Goal: Task Accomplishment & Management: Complete application form

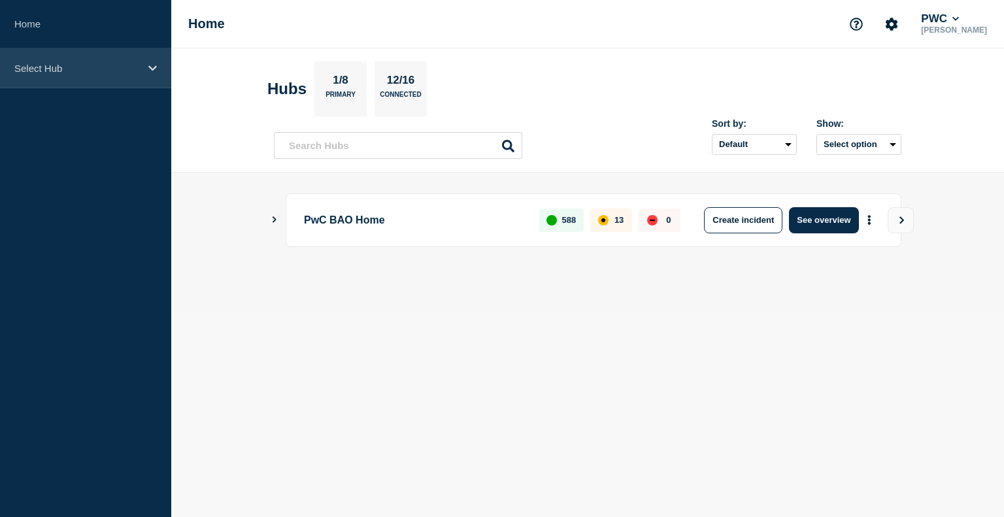
click at [153, 76] on div "Select Hub" at bounding box center [85, 68] width 171 height 40
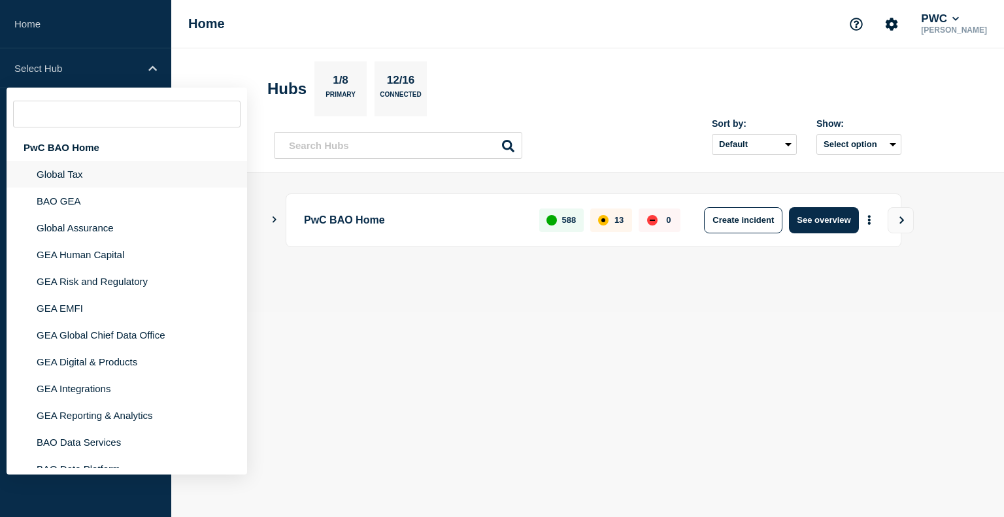
click at [106, 184] on li "Global Tax" at bounding box center [127, 174] width 240 height 27
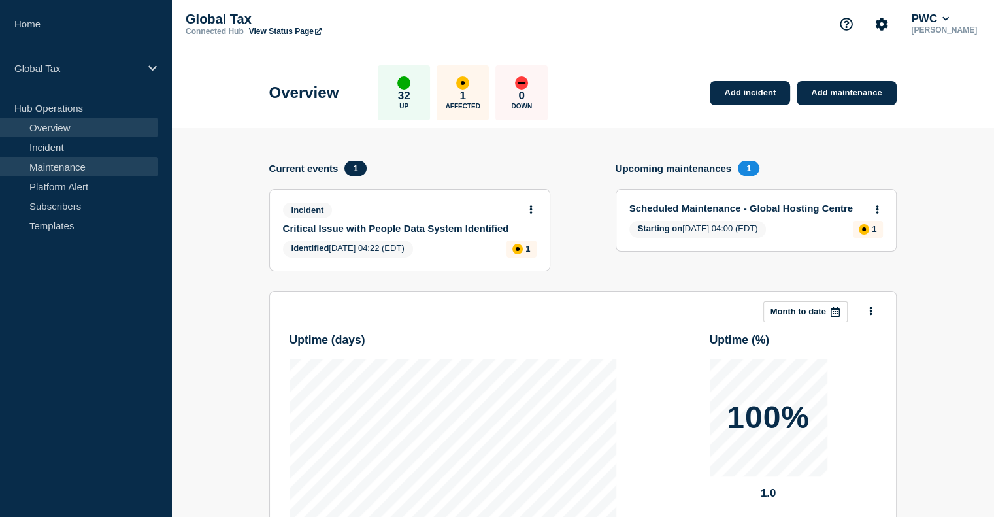
click at [91, 166] on link "Maintenance" at bounding box center [79, 167] width 158 height 20
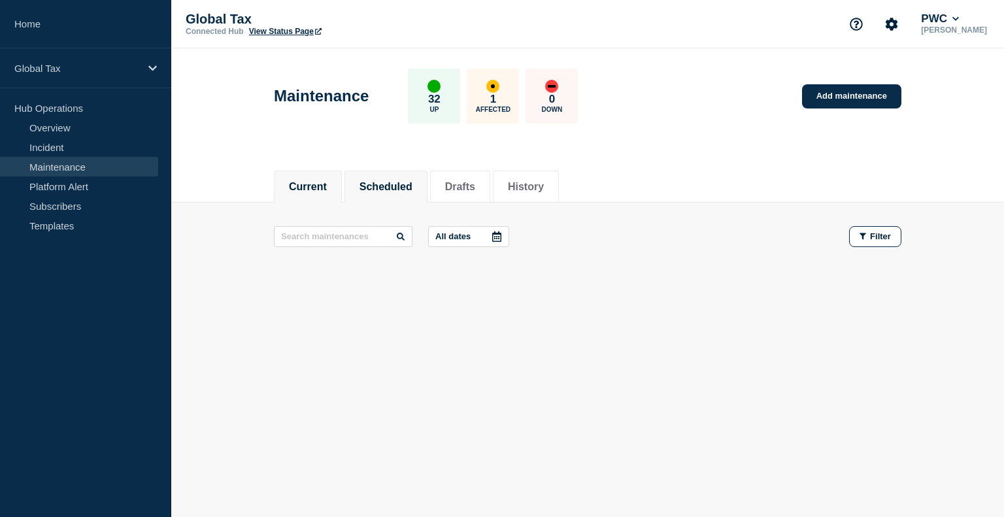
click at [398, 195] on li "Scheduled" at bounding box center [385, 187] width 83 height 32
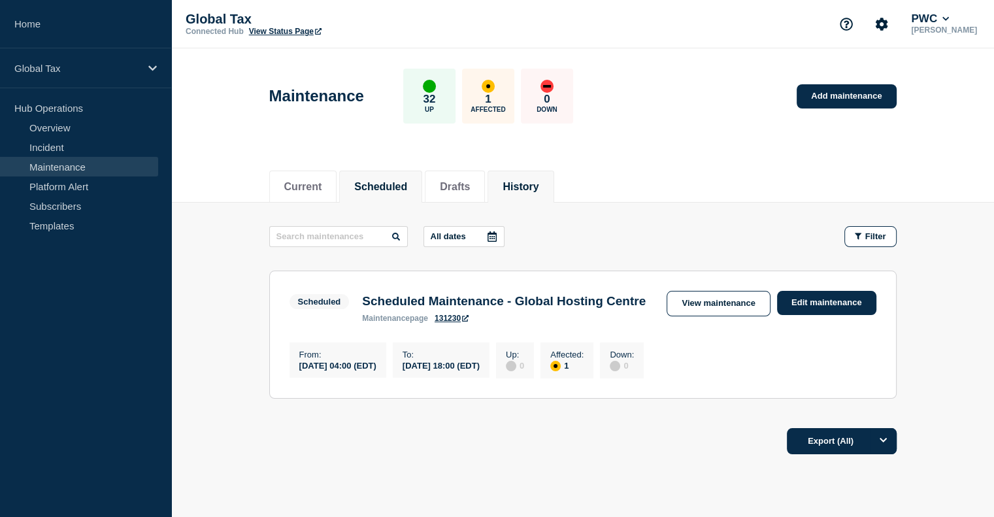
click at [538, 182] on button "History" at bounding box center [520, 187] width 36 height 12
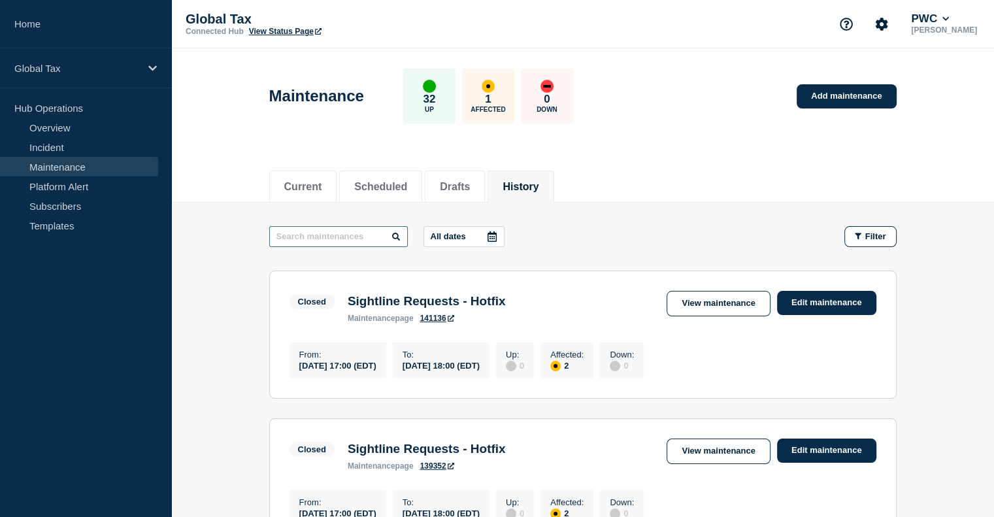
click at [311, 238] on input "text" at bounding box center [338, 236] width 139 height 21
type input "cch"
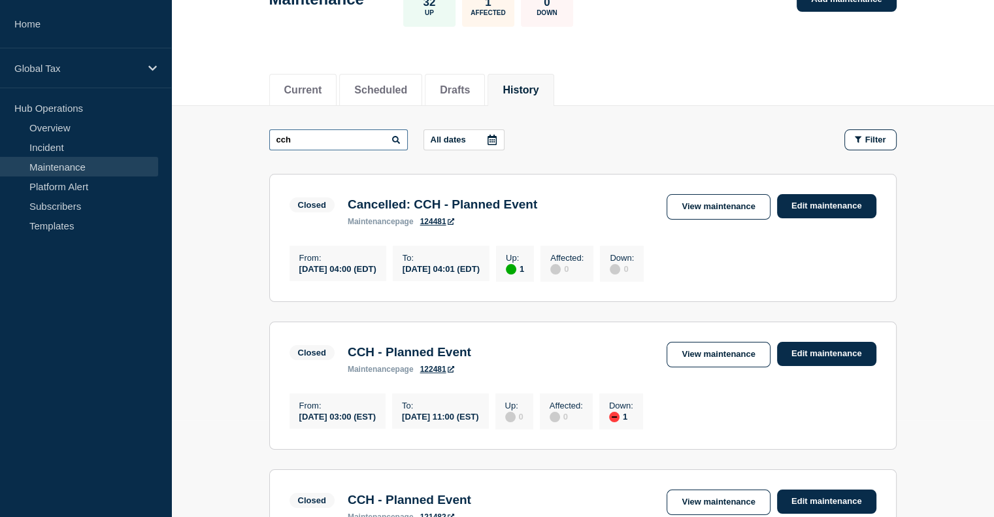
scroll to position [131, 0]
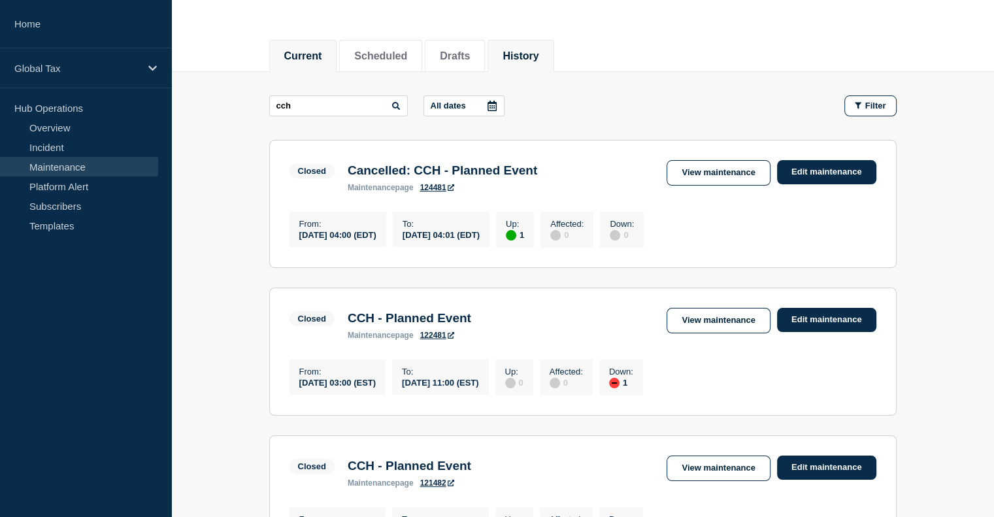
click at [294, 43] on li "Current" at bounding box center [303, 56] width 68 height 32
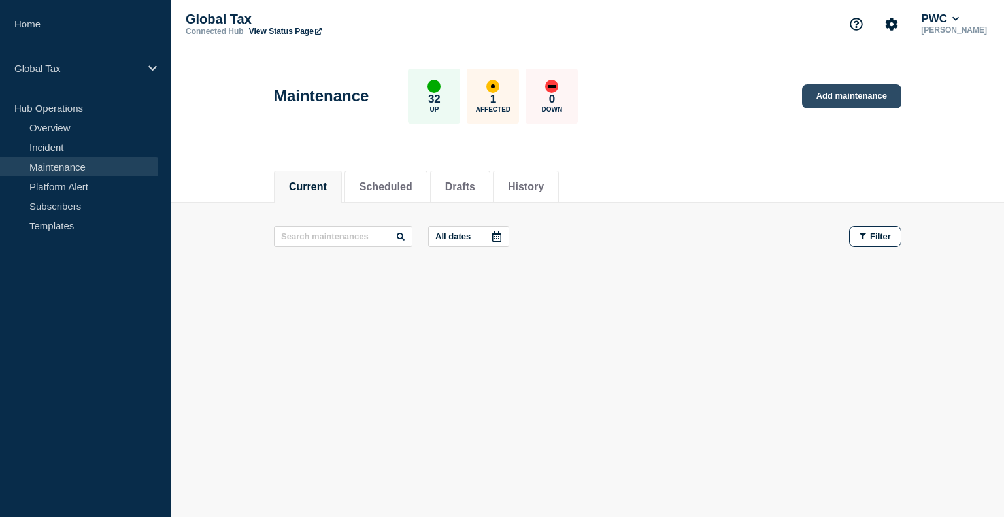
click at [849, 99] on link "Add maintenance" at bounding box center [851, 96] width 99 height 24
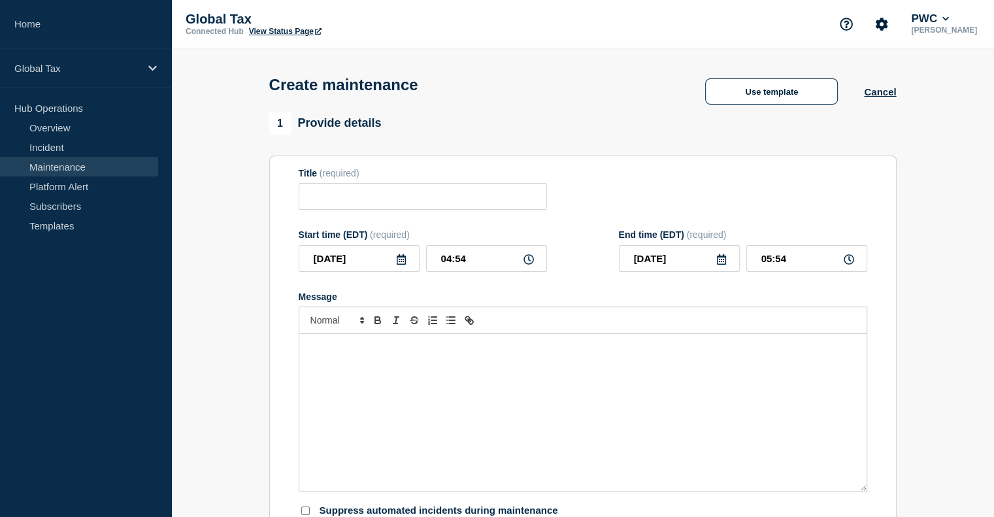
click at [386, 372] on div "Message" at bounding box center [582, 412] width 567 height 157
click at [365, 376] on div "Message" at bounding box center [582, 412] width 567 height 157
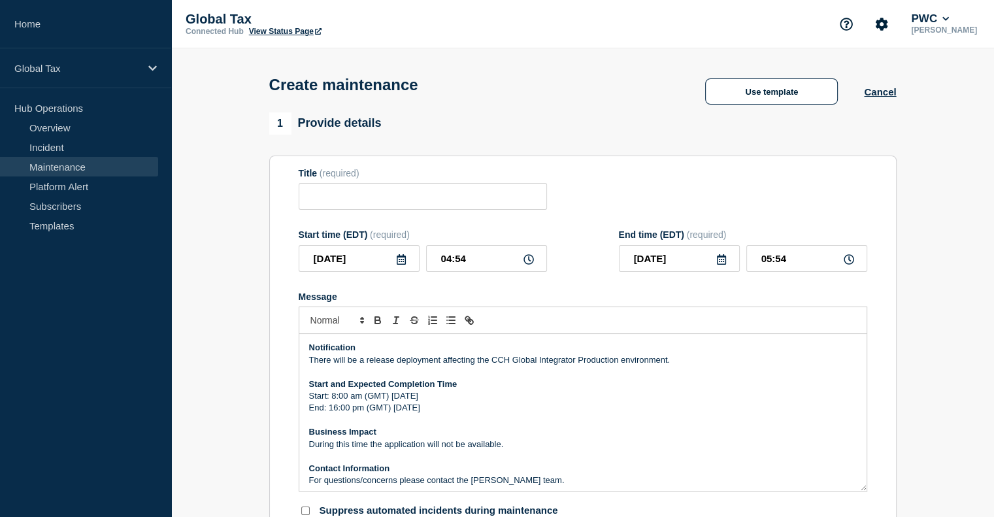
scroll to position [30, 0]
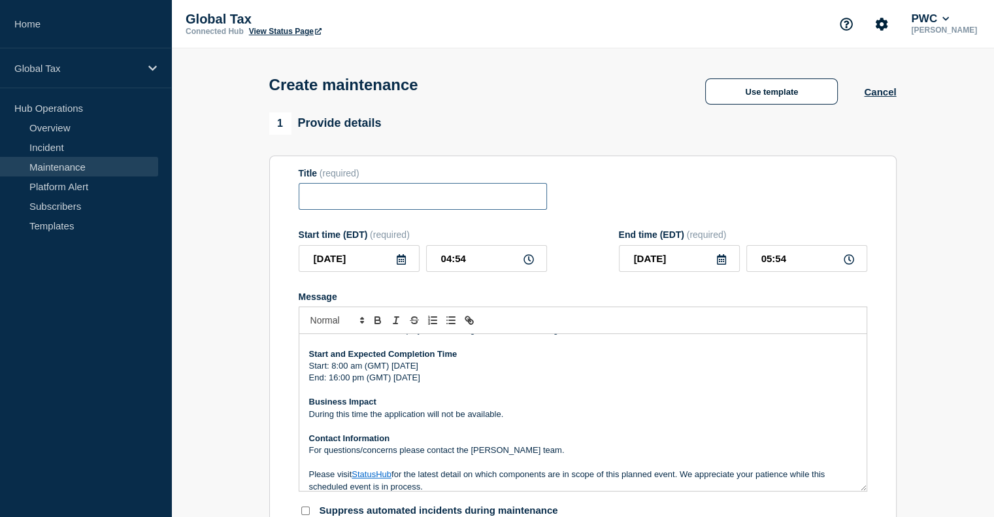
click at [345, 202] on input "Title" at bounding box center [423, 196] width 248 height 27
paste input "CCH - Planned Event"
type input "CCH - Planned Event"
click at [401, 264] on icon at bounding box center [401, 259] width 10 height 10
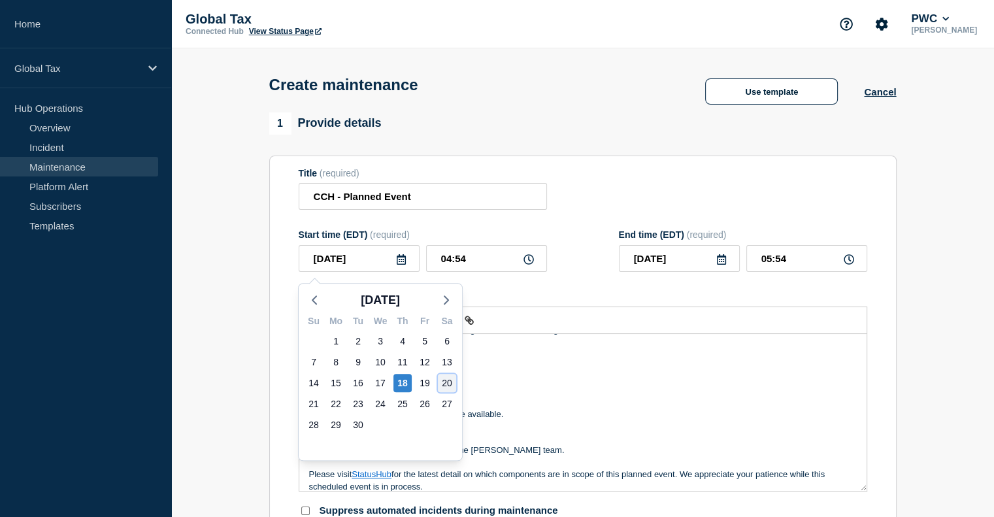
click at [444, 380] on div "20" at bounding box center [447, 383] width 18 height 18
type input "2025-09-20"
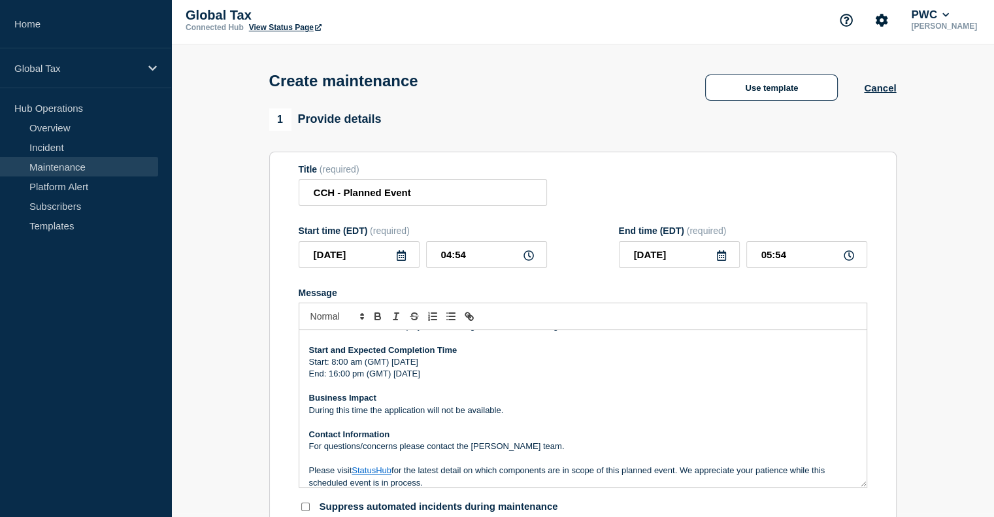
scroll to position [65, 0]
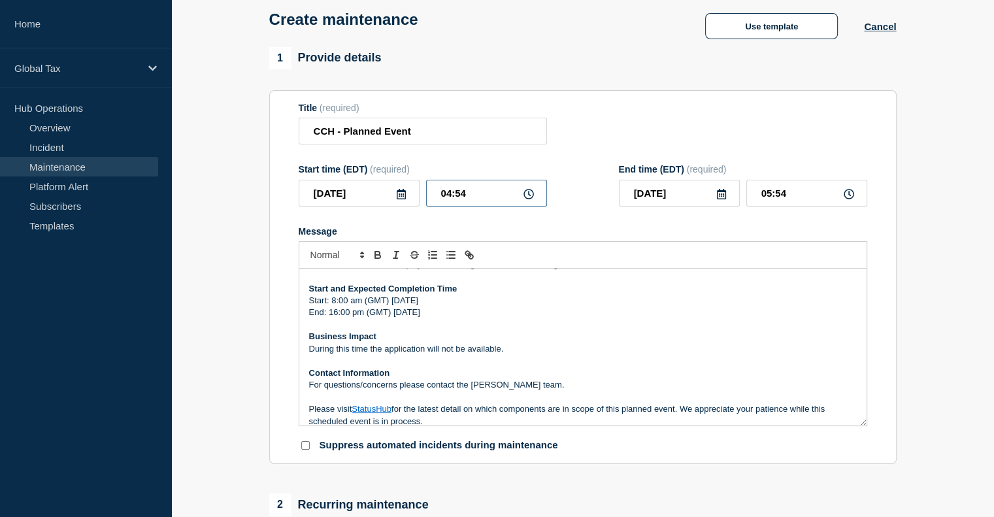
drag, startPoint x: 478, startPoint y: 199, endPoint x: 363, endPoint y: 193, distance: 115.2
click at [363, 193] on div "2025-09-20 04:54" at bounding box center [423, 193] width 248 height 27
type input "03:00"
drag, startPoint x: 794, startPoint y: 203, endPoint x: 741, endPoint y: 199, distance: 53.1
click at [741, 199] on div "2025-09-20 04:00" at bounding box center [743, 193] width 248 height 27
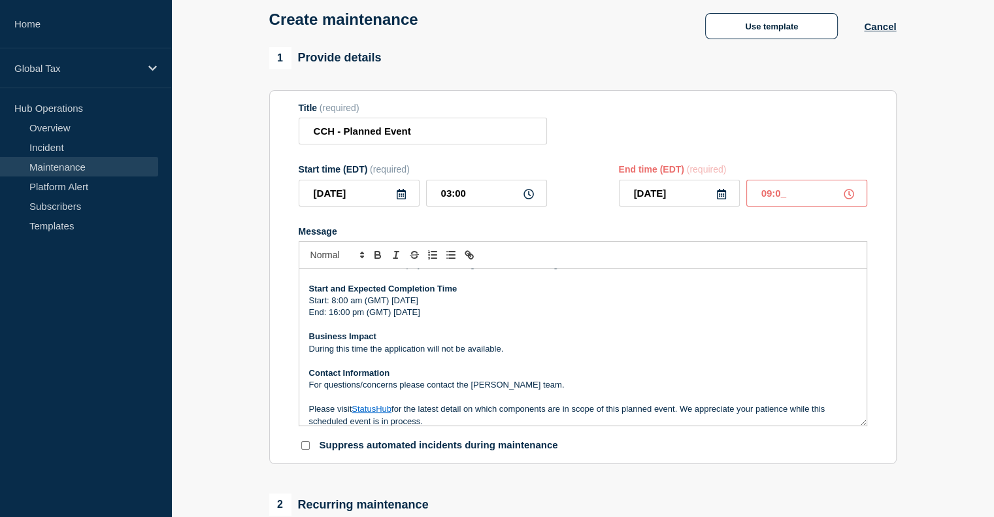
type input "09:00"
click at [378, 305] on p "Start: 8:00 am (GMT) [DATE]" at bounding box center [583, 301] width 548 height 12
drag, startPoint x: 437, startPoint y: 303, endPoint x: 429, endPoint y: 303, distance: 8.5
click at [429, 303] on p "Start: 8:00 am (UTC) Saturday, 15 February, 2025" at bounding box center [583, 301] width 548 height 12
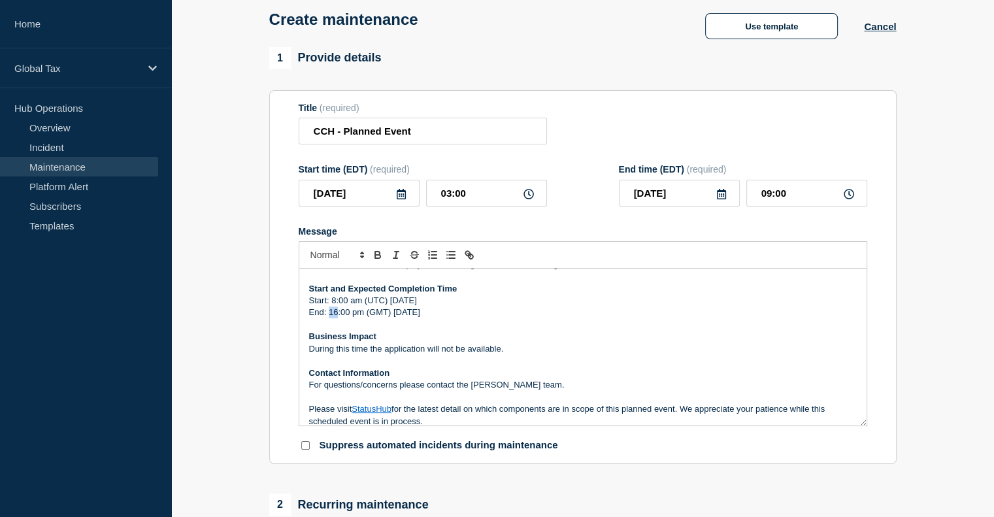
drag, startPoint x: 337, startPoint y: 317, endPoint x: 329, endPoint y: 317, distance: 8.5
click at [329, 317] on p "End: 16:00 pm (GMT) [DATE]" at bounding box center [583, 312] width 548 height 12
click at [436, 316] on p "End: 01:00 pm (UTC) Saturday, 15 February, 2025" at bounding box center [583, 312] width 548 height 12
drag, startPoint x: 429, startPoint y: 305, endPoint x: 530, endPoint y: 302, distance: 100.7
click at [530, 302] on p "Start: 8:00 am (UTC) Saturday, 20 September, 2025" at bounding box center [583, 301] width 548 height 12
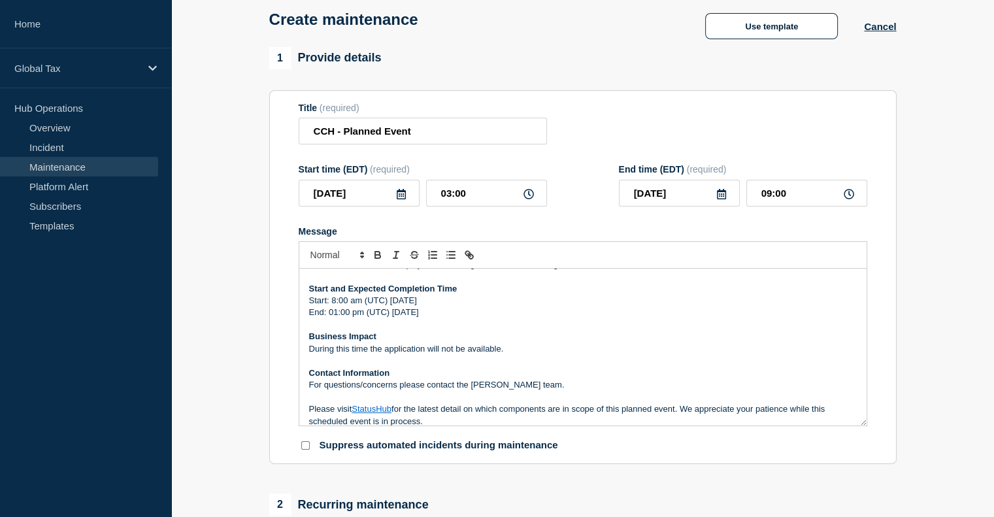
copy p "20 September, 2025"
drag, startPoint x: 499, startPoint y: 318, endPoint x: 431, endPoint y: 321, distance: 68.0
click at [431, 318] on p "End: 01:00 pm (UTC) Saturday, 15 February, 2025" at bounding box center [583, 312] width 548 height 12
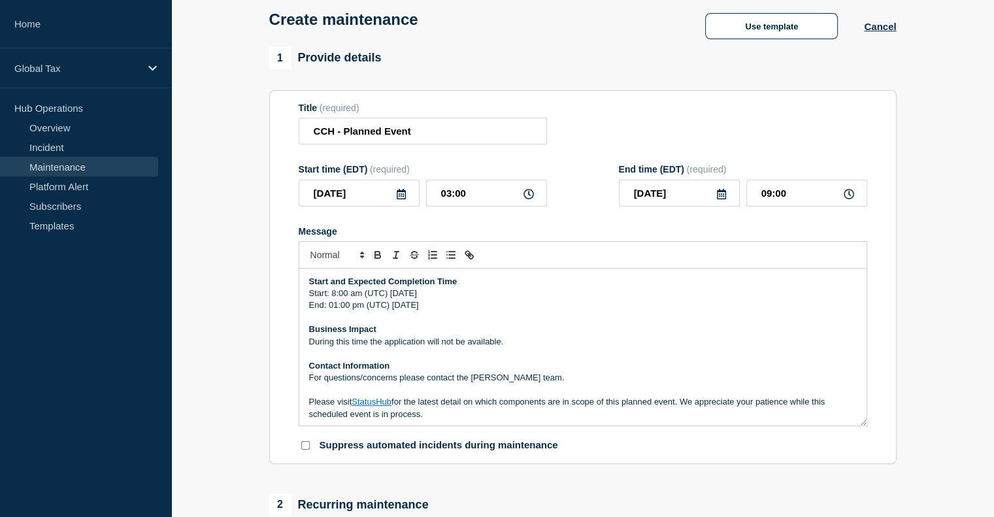
scroll to position [39, 0]
drag, startPoint x: 330, startPoint y: 294, endPoint x: 348, endPoint y: 293, distance: 17.7
click at [330, 294] on p "Start: 8:00 am (UTC) Saturday, 20 September, 2025" at bounding box center [583, 292] width 548 height 12
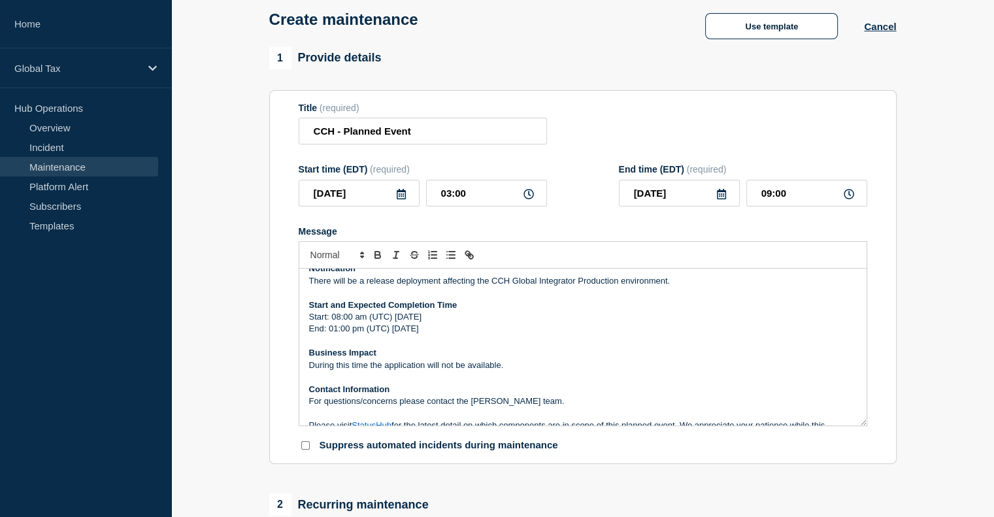
scroll to position [0, 0]
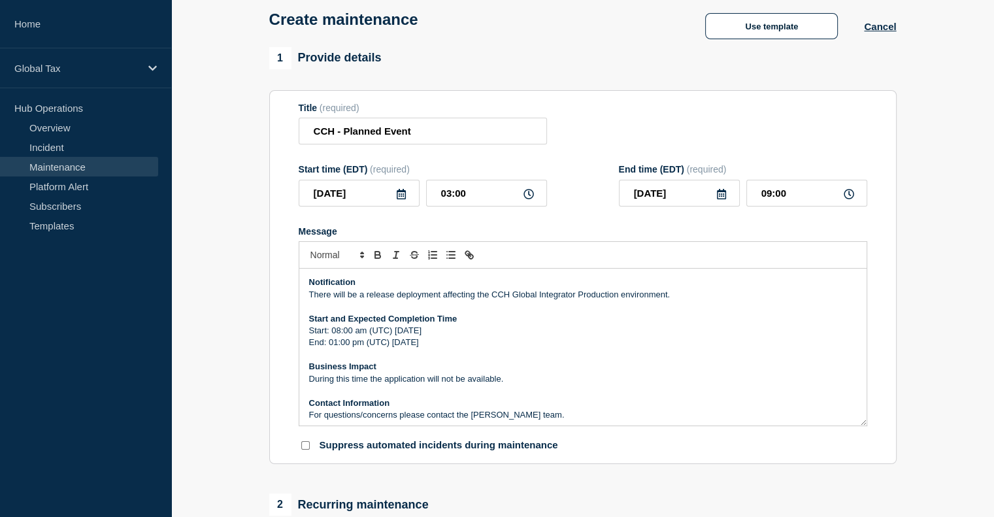
click at [680, 299] on p "There will be a release deployment affecting the CCH Global Integrator Producti…" at bounding box center [583, 295] width 548 height 12
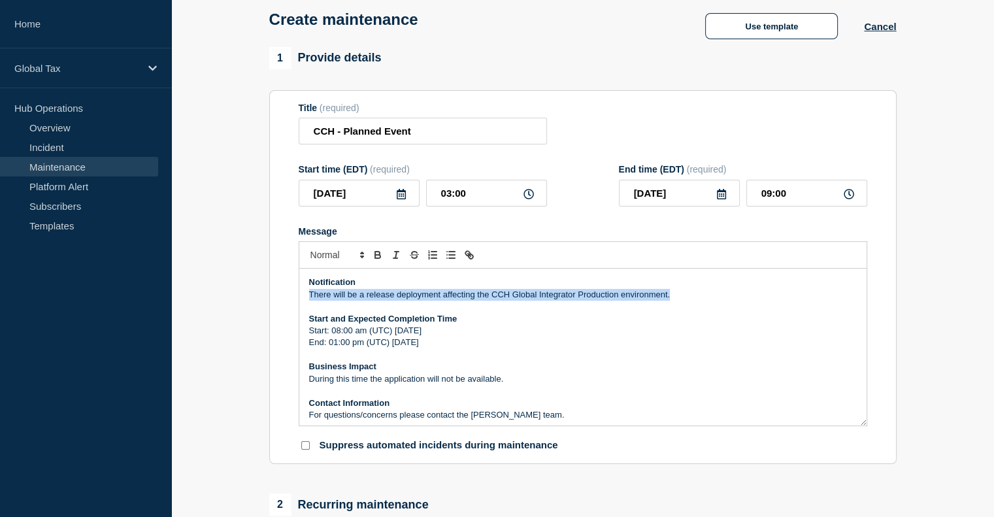
drag, startPoint x: 677, startPoint y: 299, endPoint x: 310, endPoint y: 299, distance: 367.2
click at [310, 299] on p "There will be a release deployment affecting the CCH Global Integrator Producti…" at bounding box center [583, 295] width 548 height 12
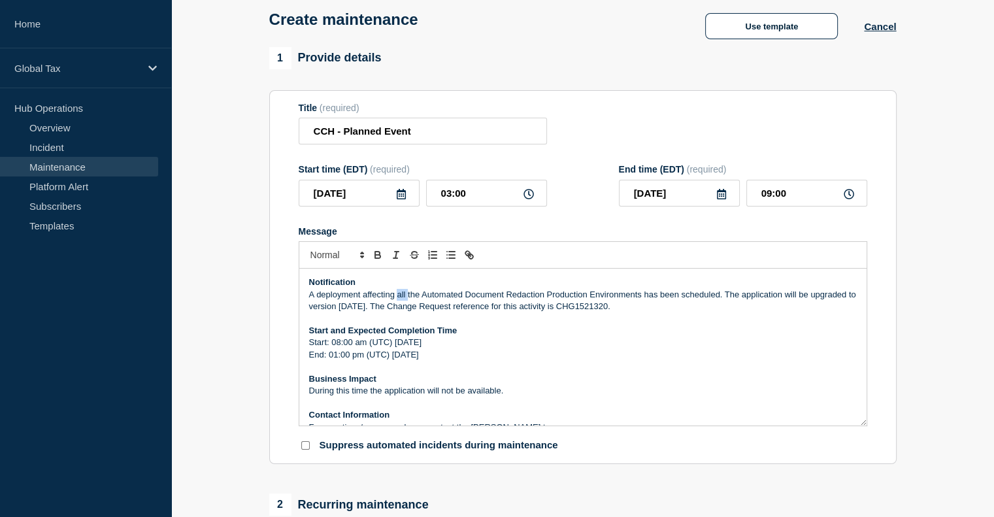
drag, startPoint x: 397, startPoint y: 297, endPoint x: 406, endPoint y: 300, distance: 10.1
click at [406, 300] on p "A deployment affecting all the Automated Document Redaction Production Environm…" at bounding box center [583, 301] width 548 height 24
drag, startPoint x: 798, startPoint y: 301, endPoint x: 774, endPoint y: 302, distance: 24.9
click at [774, 302] on p "A deployment affecting the CCH Production Environments has been scheduled. The …" at bounding box center [583, 301] width 548 height 24
click at [470, 309] on p "A deployment affecting the CCH Production Environments has been scheduled. The …" at bounding box center [583, 301] width 548 height 24
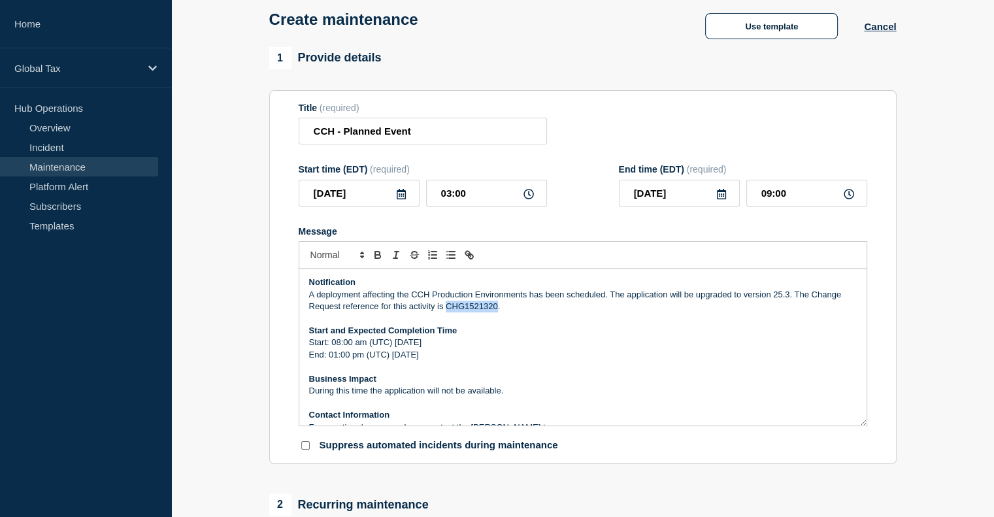
click at [470, 309] on p "A deployment affecting the CCH Production Environments has been scheduled. The …" at bounding box center [583, 301] width 548 height 24
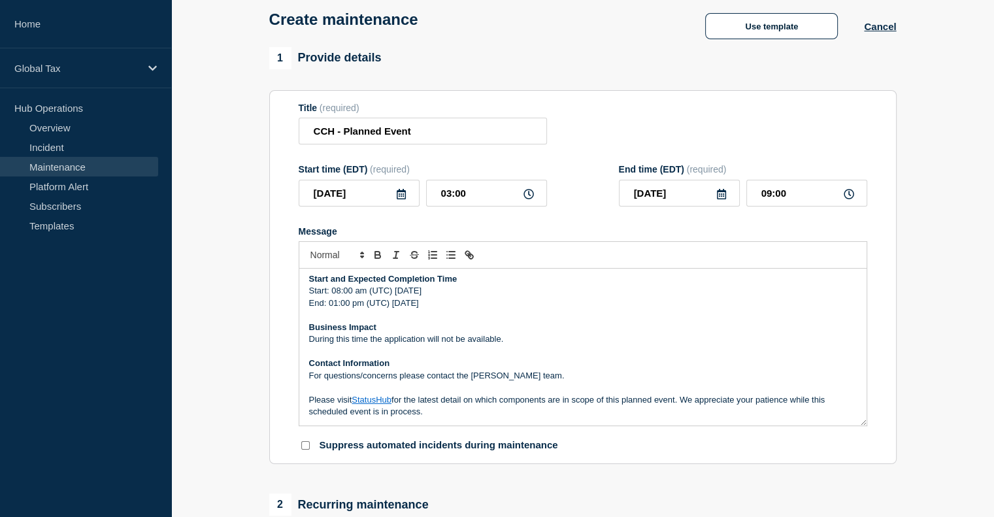
click at [499, 339] on p "During this time the application will not be available." at bounding box center [583, 339] width 548 height 12
click at [512, 342] on p "During this time the application will not be available." at bounding box center [583, 339] width 548 height 12
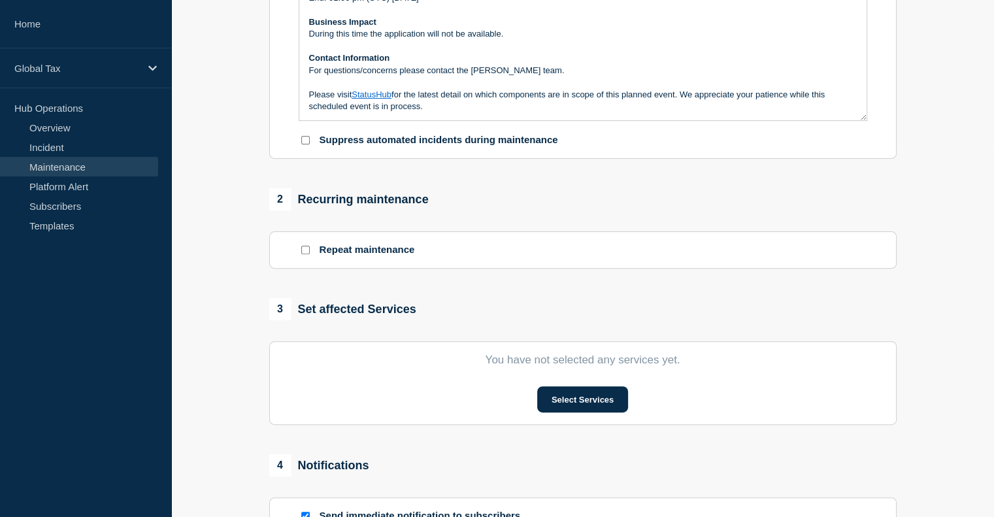
scroll to position [392, 0]
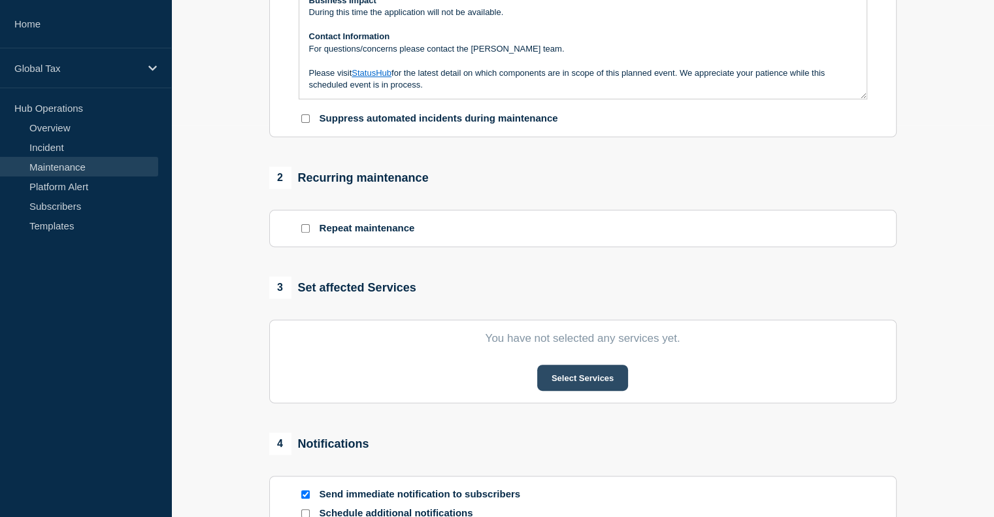
click at [570, 386] on button "Select Services" at bounding box center [582, 378] width 91 height 26
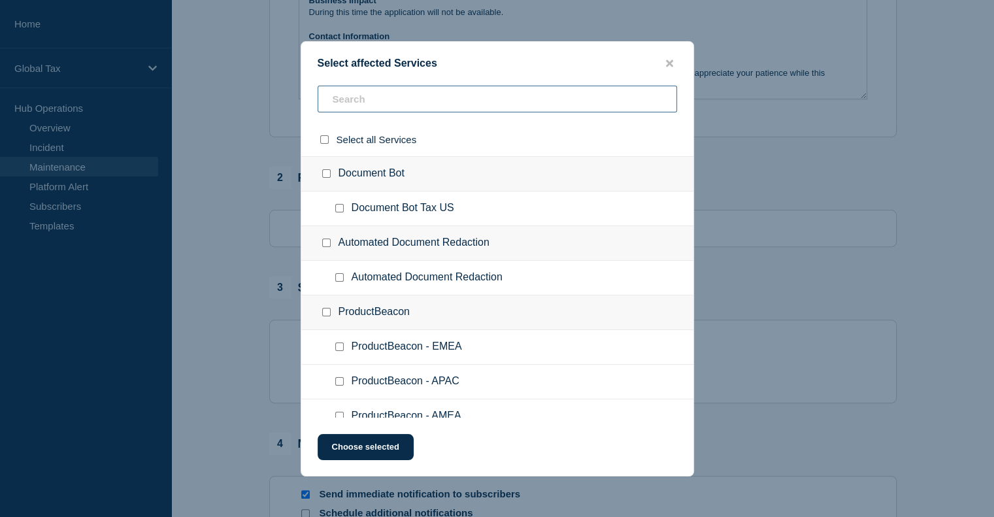
click at [406, 101] on input "text" at bounding box center [497, 99] width 359 height 27
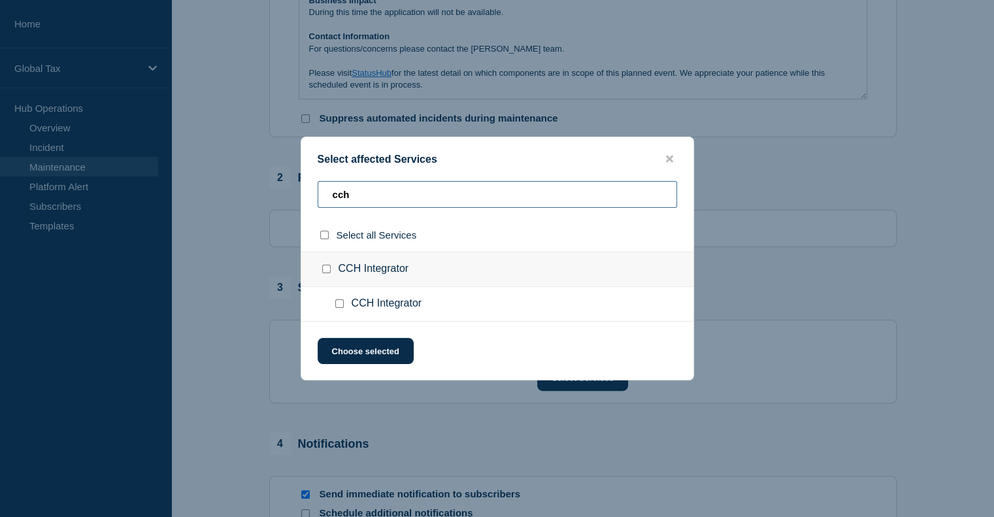
type input "cch"
click at [337, 301] on input "CCH Integrator checkbox" at bounding box center [339, 303] width 8 height 8
checkbox input "true"
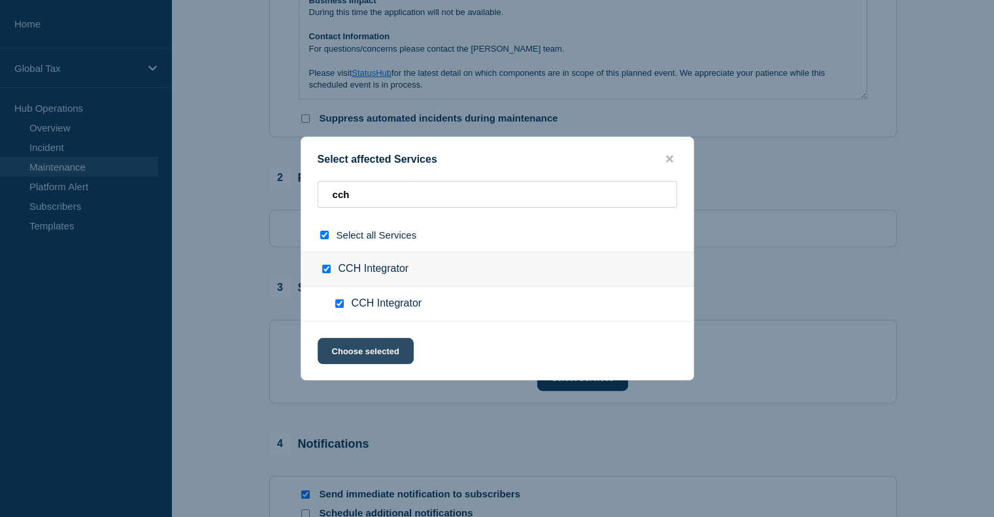
click at [366, 354] on button "Choose selected" at bounding box center [366, 351] width 96 height 26
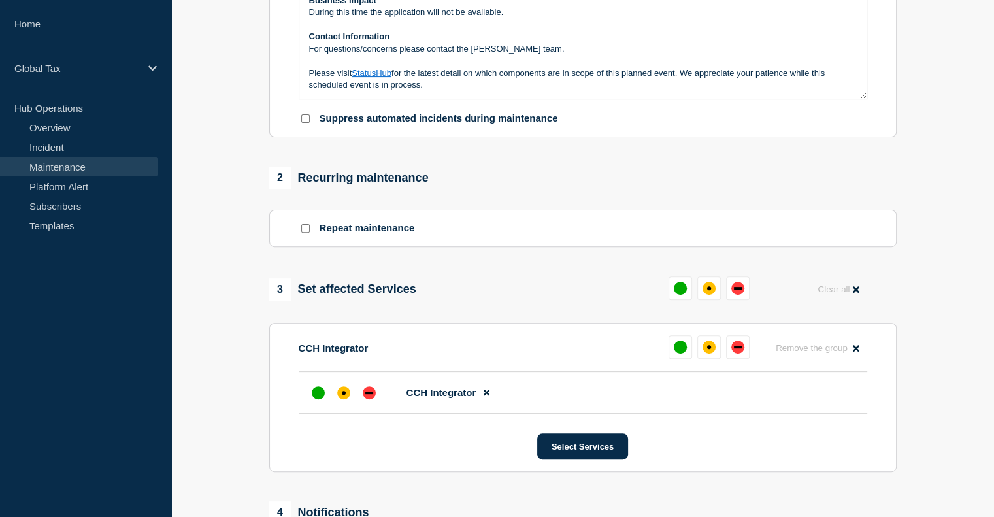
scroll to position [523, 0]
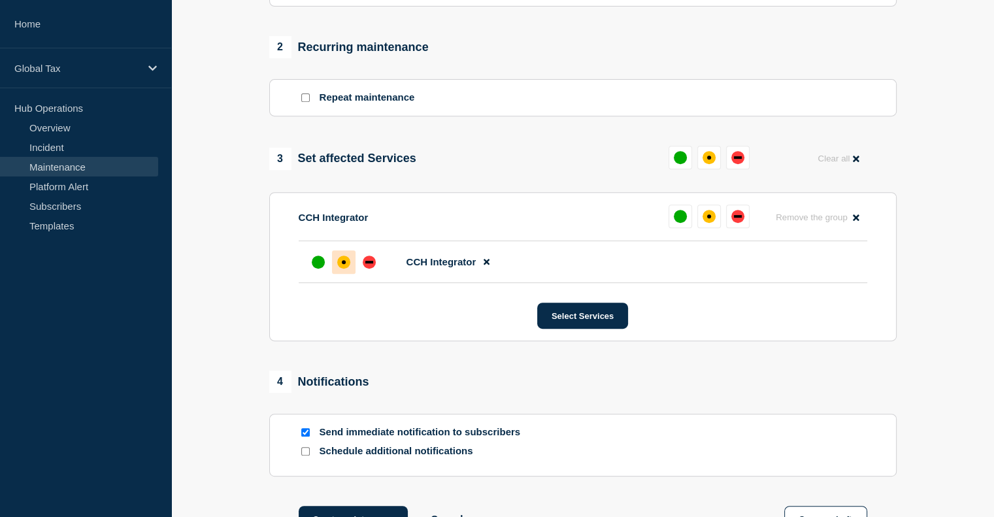
click at [346, 265] on div "affected" at bounding box center [343, 261] width 13 height 13
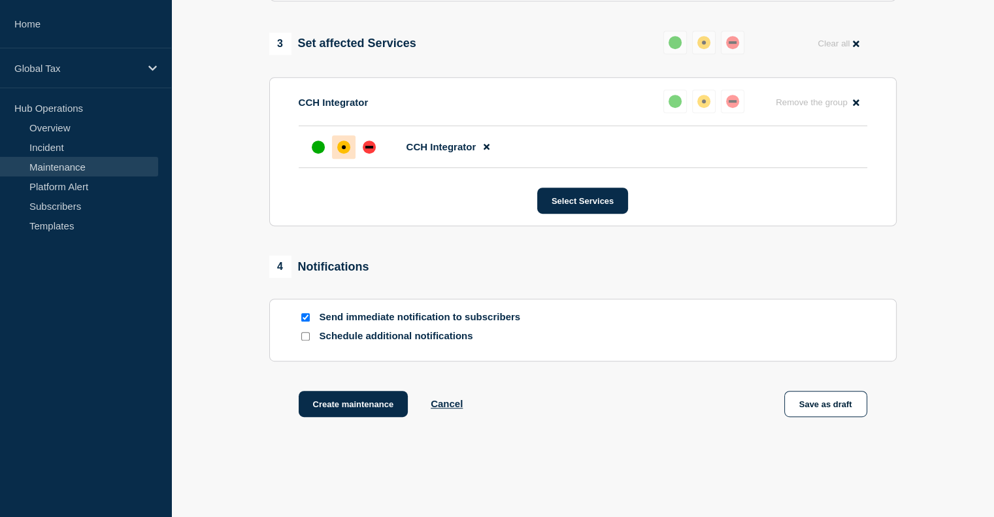
scroll to position [653, 0]
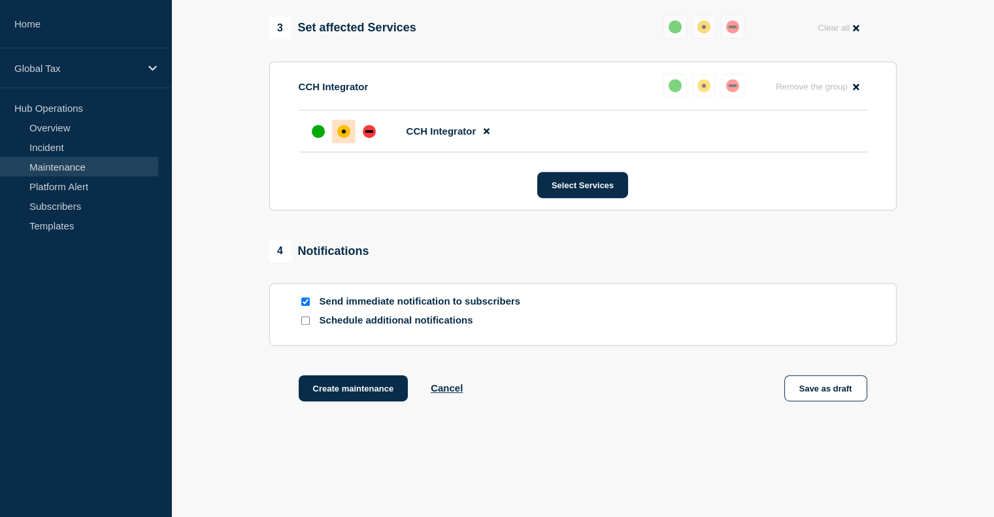
click at [304, 325] on input "Schedule additional notifications" at bounding box center [305, 320] width 8 height 8
checkbox input "true"
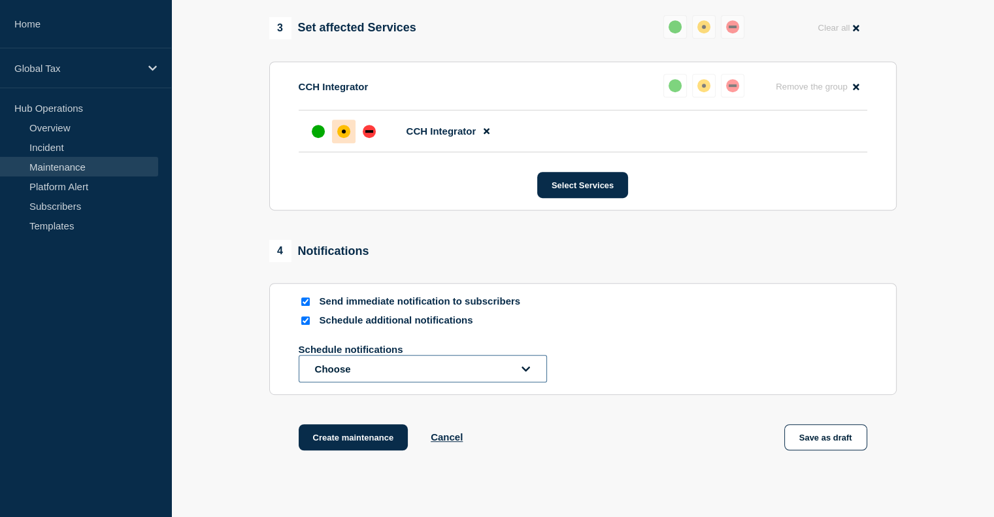
click at [531, 374] on button "Choose" at bounding box center [423, 368] width 248 height 27
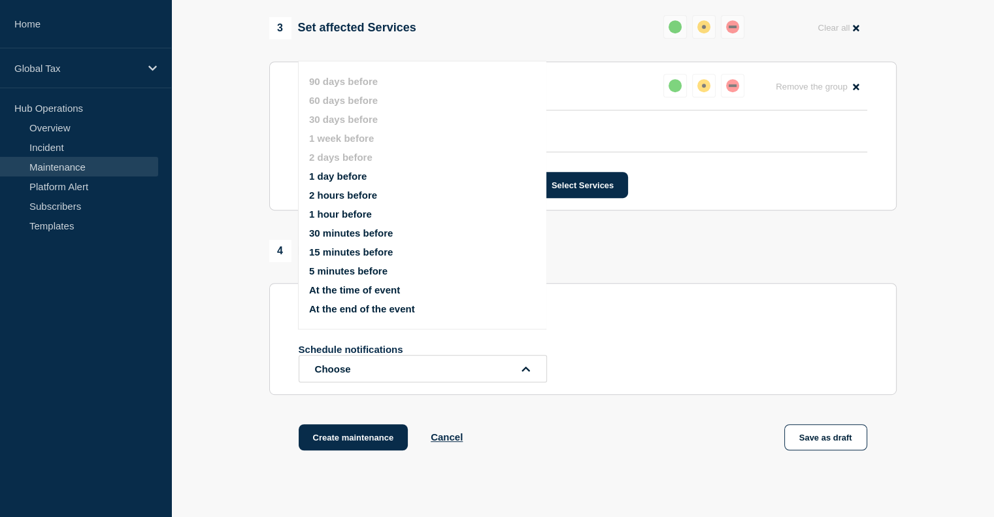
click at [363, 233] on button "30 minutes before" at bounding box center [351, 232] width 84 height 11
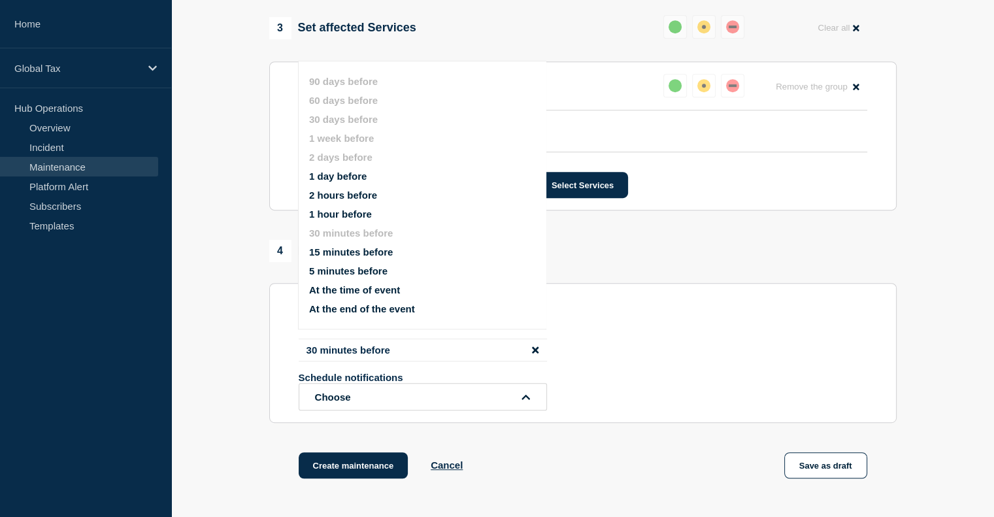
click at [365, 294] on button "At the time of event" at bounding box center [354, 289] width 91 height 11
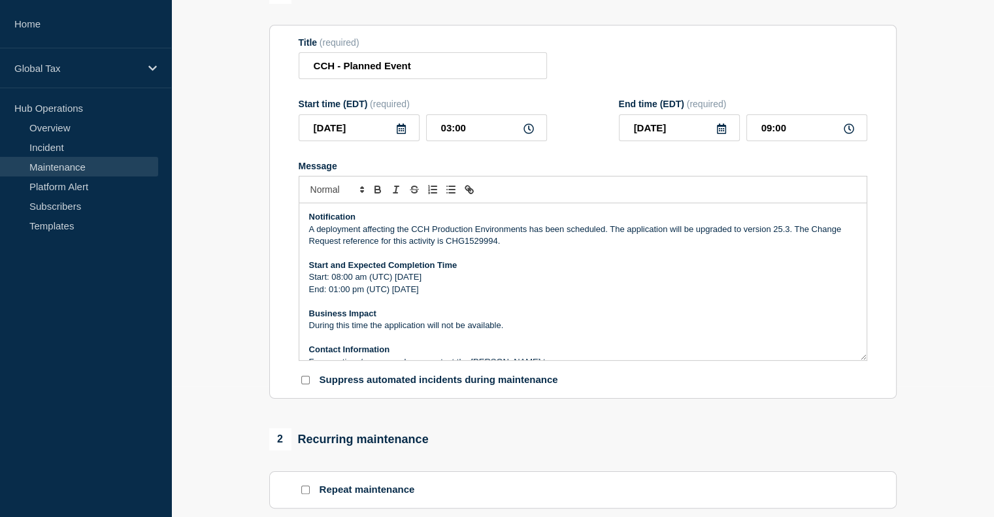
scroll to position [52, 0]
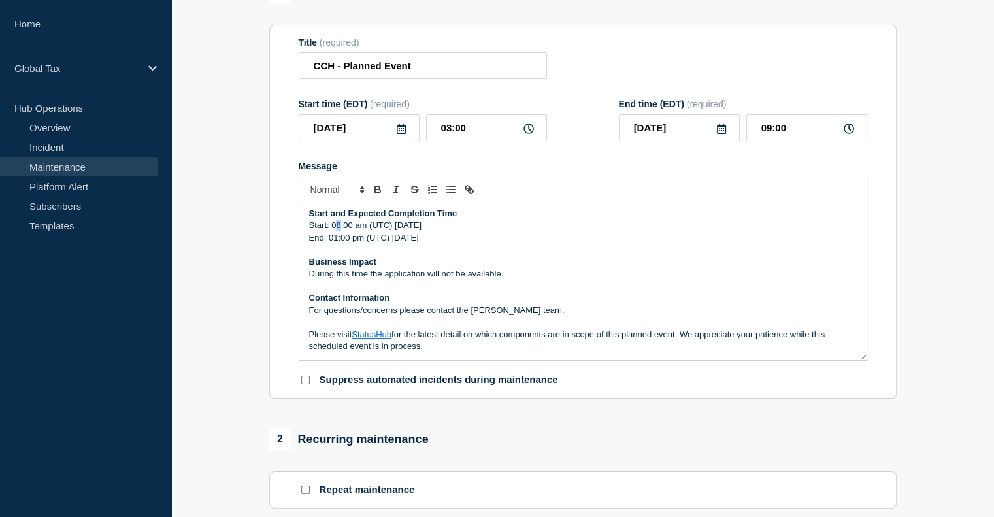
click at [337, 228] on p "Start: 08:00 am (UTC) Saturday, 20 September, 2025" at bounding box center [583, 226] width 548 height 12
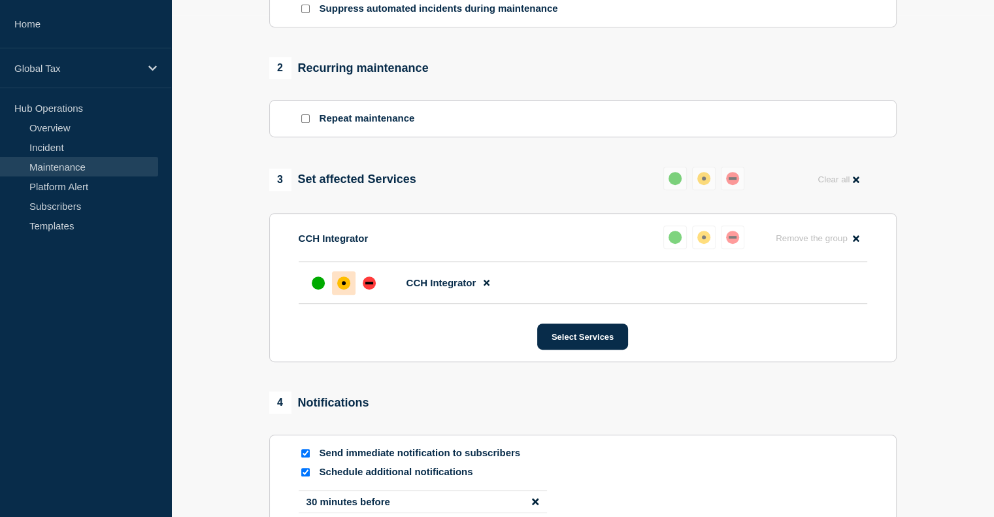
scroll to position [468, 0]
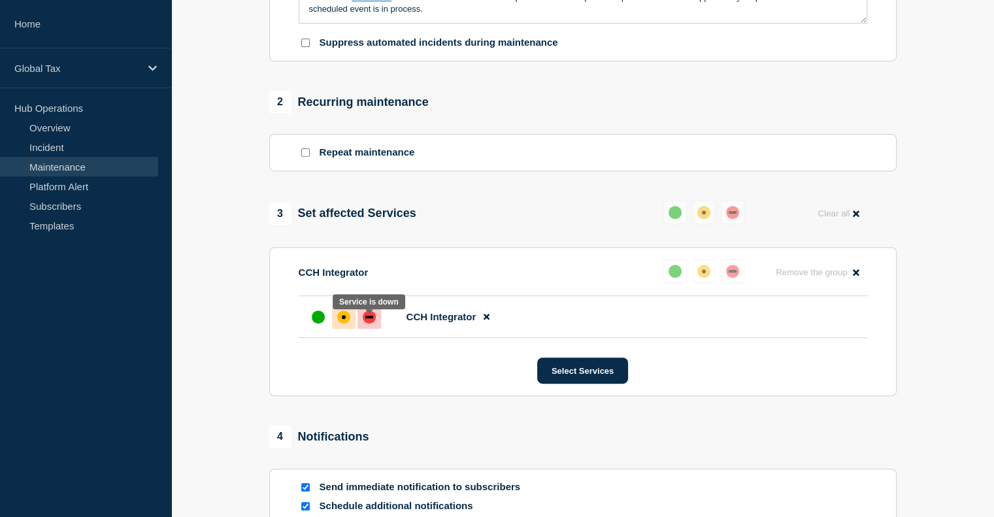
click at [361, 321] on div at bounding box center [369, 317] width 24 height 24
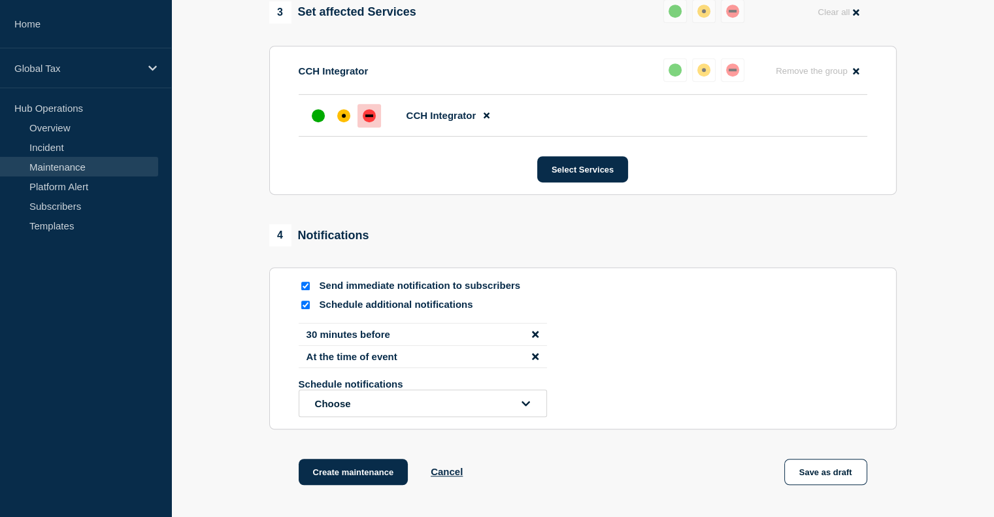
scroll to position [795, 0]
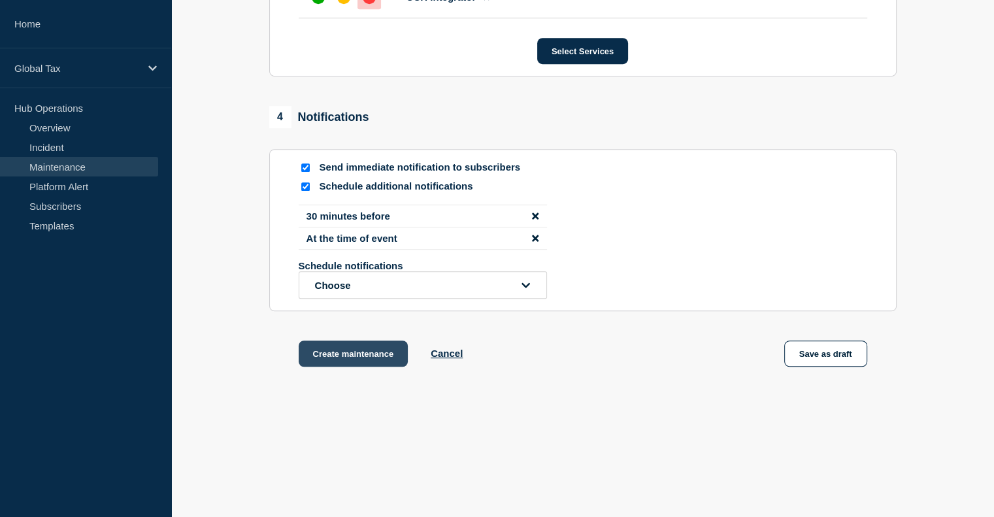
click at [345, 356] on button "Create maintenance" at bounding box center [354, 353] width 110 height 26
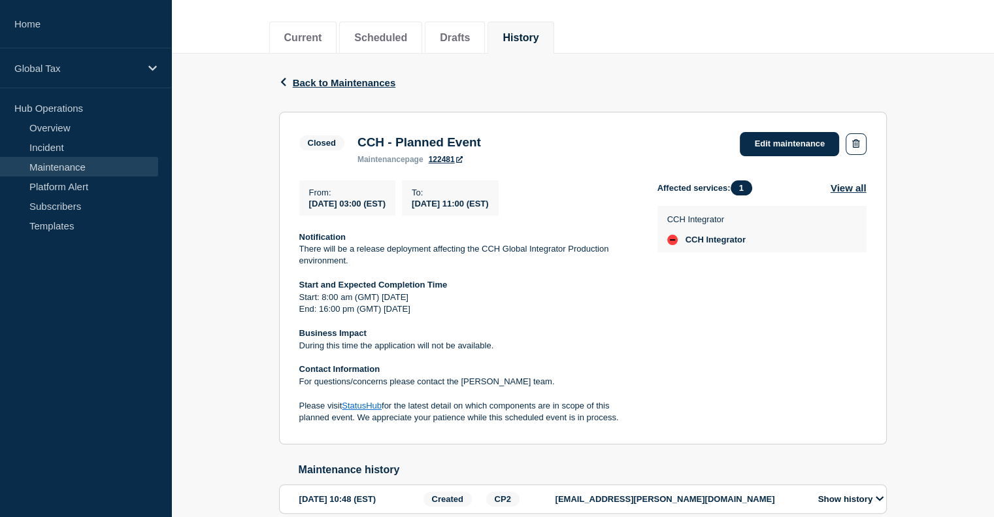
scroll to position [196, 0]
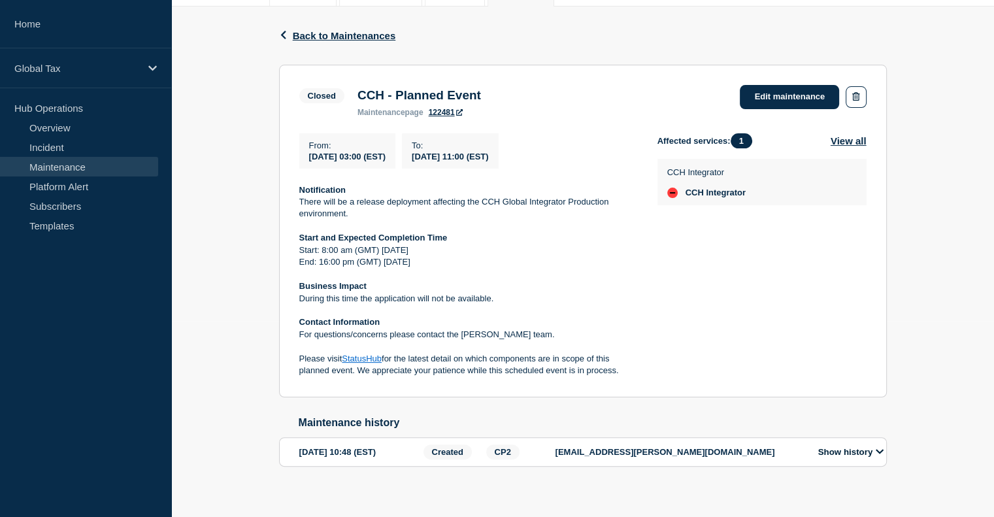
drag, startPoint x: 295, startPoint y: 190, endPoint x: 618, endPoint y: 373, distance: 371.0
click at [618, 373] on section "Closed CCH - Planned Event maintenance page 122481 Edit maintenance From : [DAT…" at bounding box center [583, 231] width 608 height 333
copy div "Notification There will be a release deployment affecting the CCH Global Integr…"
drag, startPoint x: 510, startPoint y: 92, endPoint x: 359, endPoint y: 93, distance: 150.3
click at [359, 93] on div "Closed CCH - Planned Event maintenance page 122481 Edit maintenance" at bounding box center [582, 101] width 567 height 32
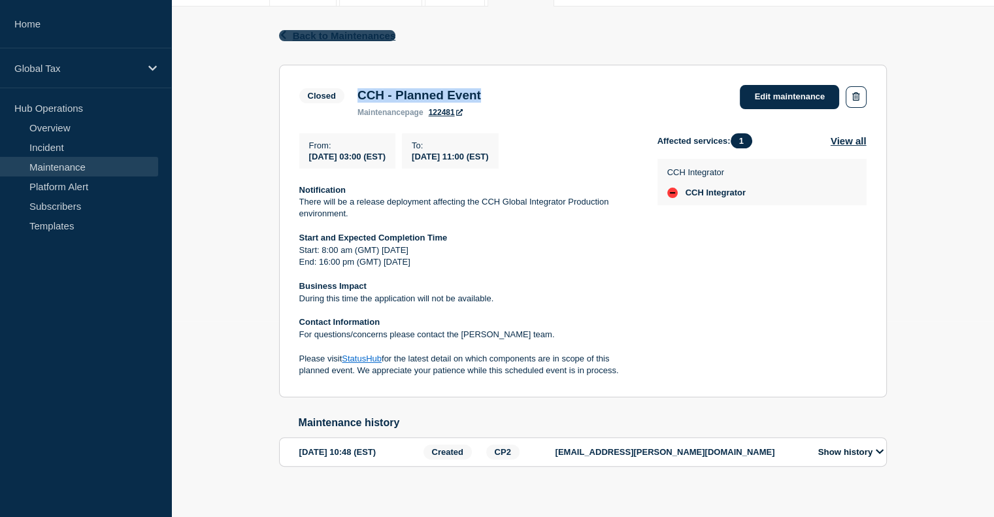
copy h3 "CCH - Planned Event"
click at [65, 165] on link "Maintenance" at bounding box center [79, 167] width 158 height 20
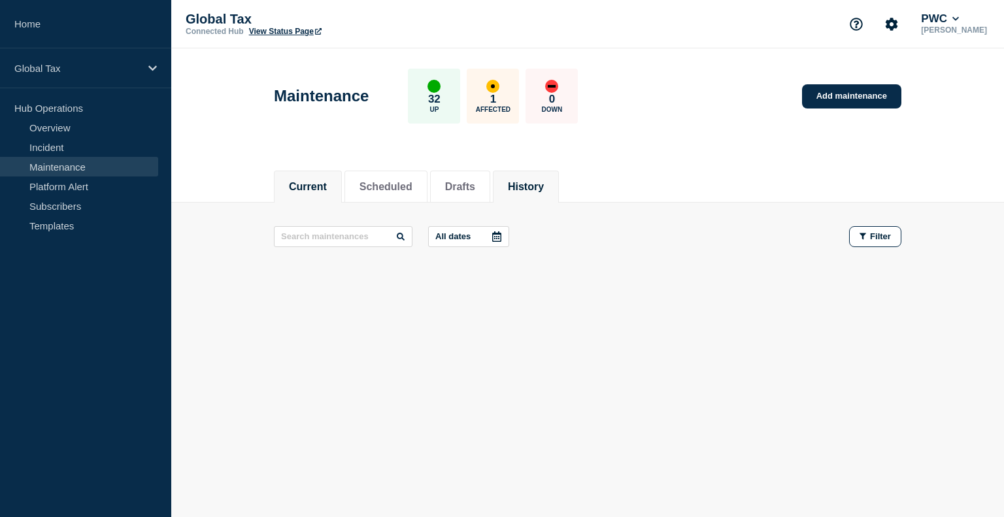
click at [536, 188] on button "History" at bounding box center [526, 187] width 36 height 12
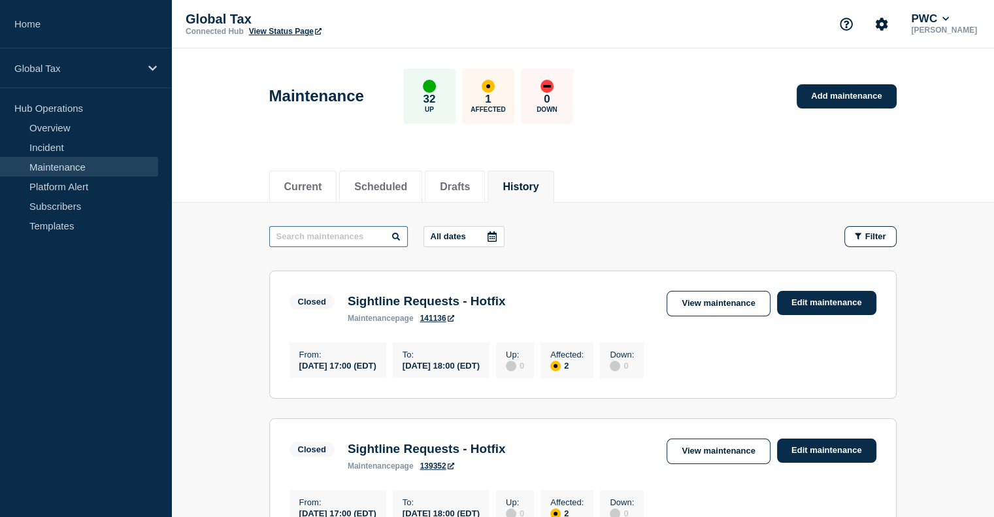
click at [325, 233] on input "text" at bounding box center [338, 236] width 139 height 21
type input "adr"
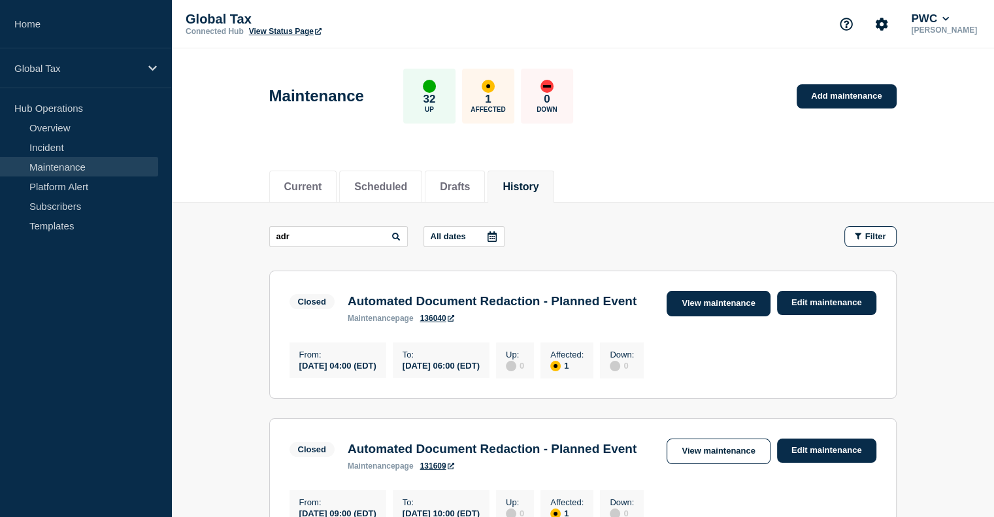
click at [731, 301] on link "View maintenance" at bounding box center [717, 303] width 103 height 25
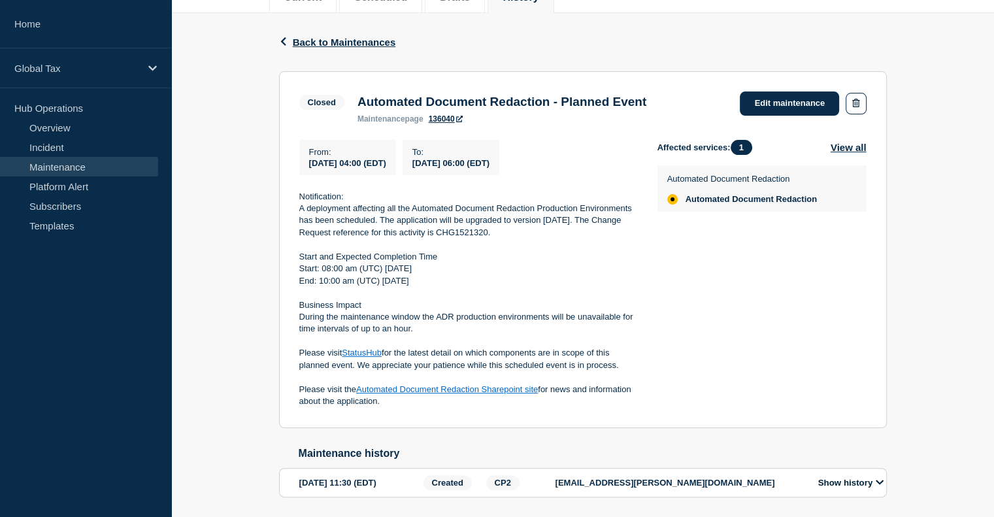
scroll to position [196, 0]
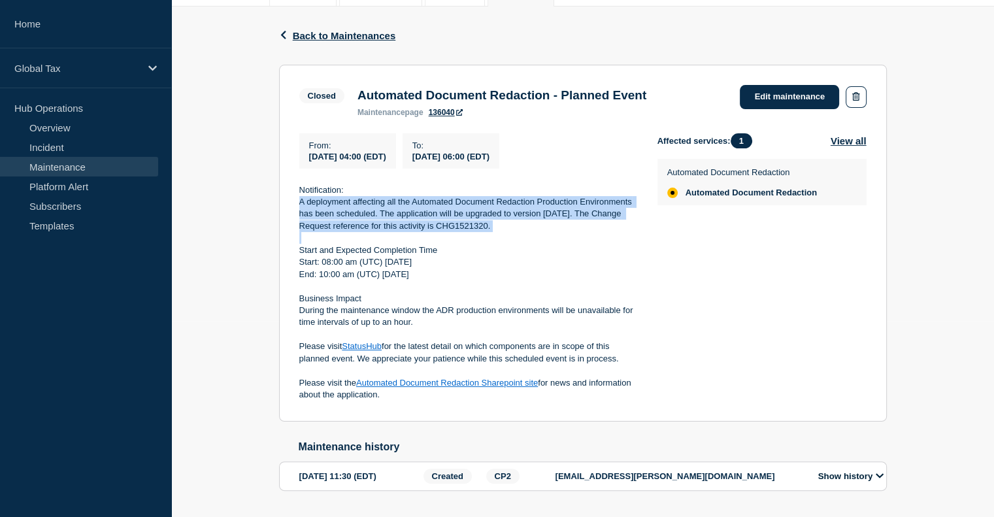
drag, startPoint x: 299, startPoint y: 205, endPoint x: 506, endPoint y: 242, distance: 210.3
click at [506, 242] on div "Notification: A deployment affecting all the Automated Document Redaction Produ…" at bounding box center [467, 292] width 337 height 217
copy p "A deployment affecting all the Automated Document Redaction Production Environm…"
